Goal: Task Accomplishment & Management: Use online tool/utility

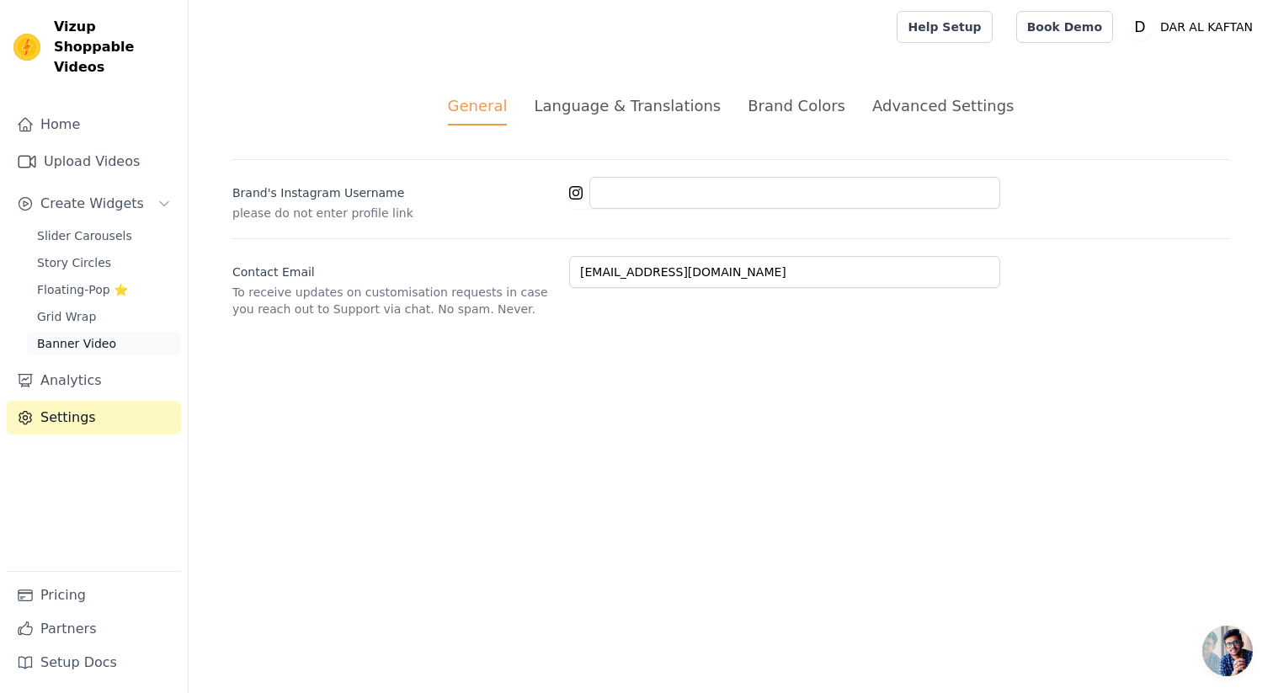
click at [89, 335] on span "Banner Video" at bounding box center [76, 343] width 79 height 17
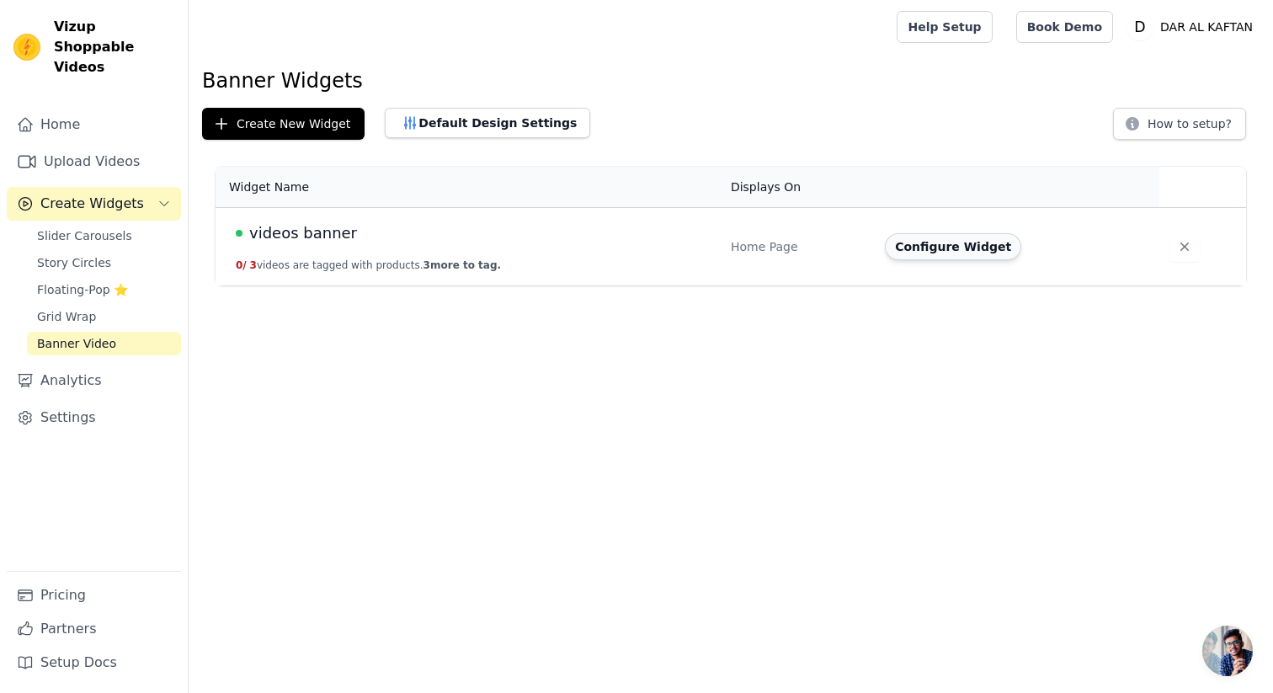
click at [948, 251] on button "Configure Widget" at bounding box center [953, 246] width 136 height 27
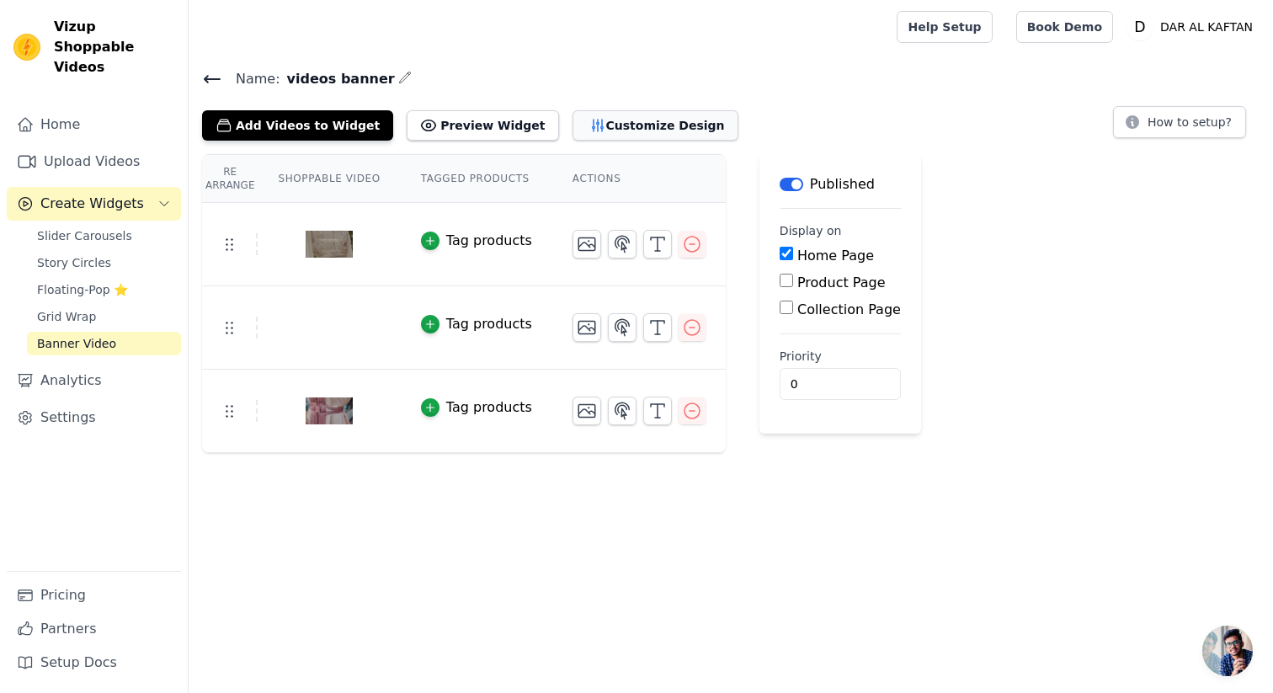
click at [599, 117] on button "Customize Design" at bounding box center [655, 125] width 166 height 30
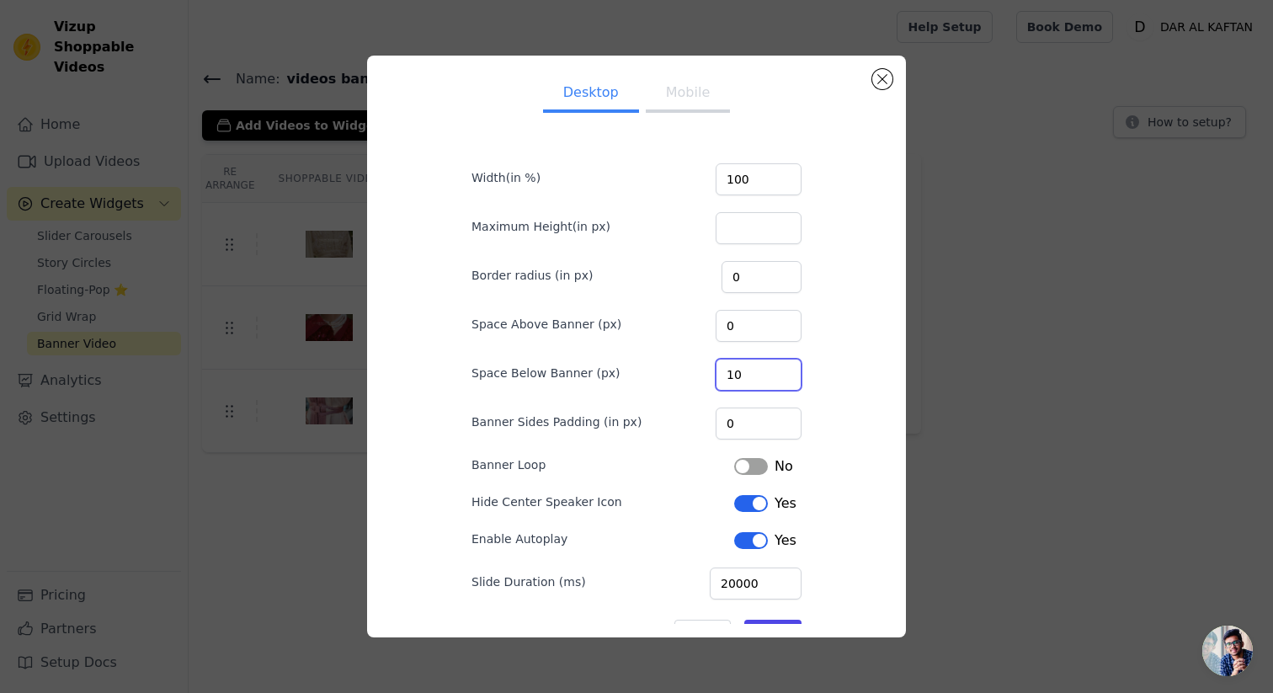
click at [742, 380] on input "10" at bounding box center [758, 375] width 86 height 32
click at [812, 391] on div "Desktop Mobile Width(in %) 100 Maximum Height(in px) Border radius (in px) 0 Sp…" at bounding box center [636, 372] width 384 height 606
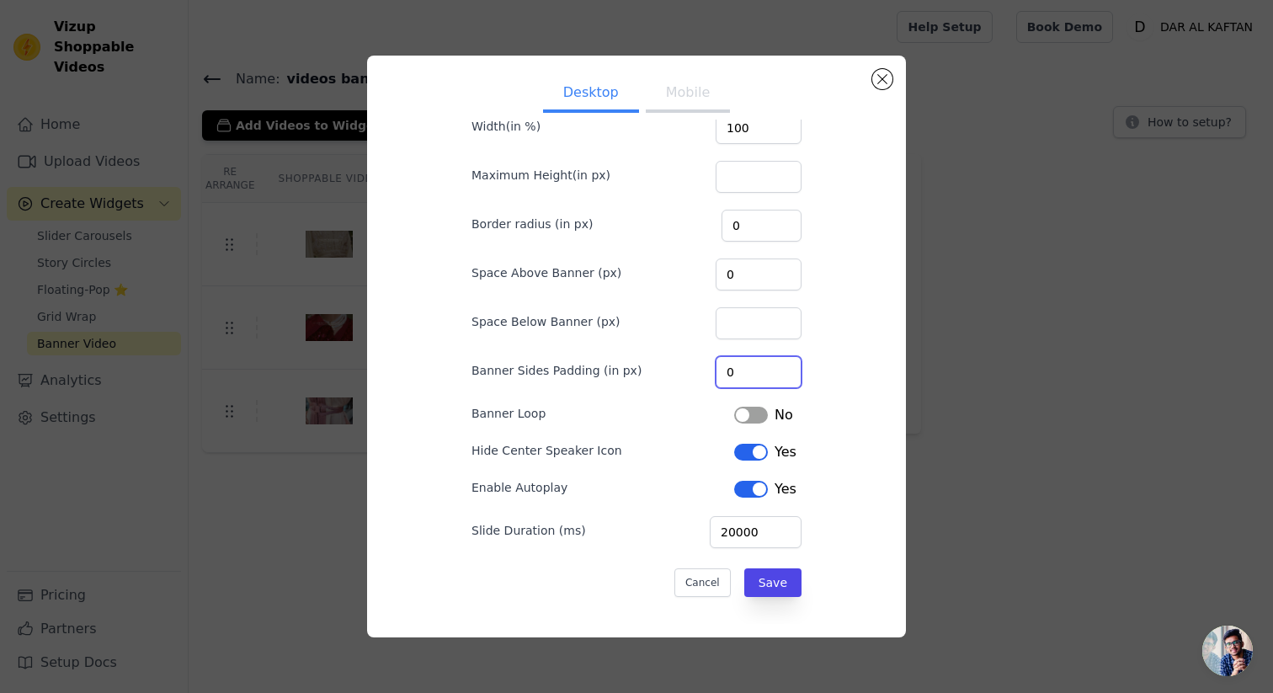
scroll to position [51, 0]
click at [779, 580] on button "Save" at bounding box center [772, 582] width 57 height 29
